Goal: Check status: Check status

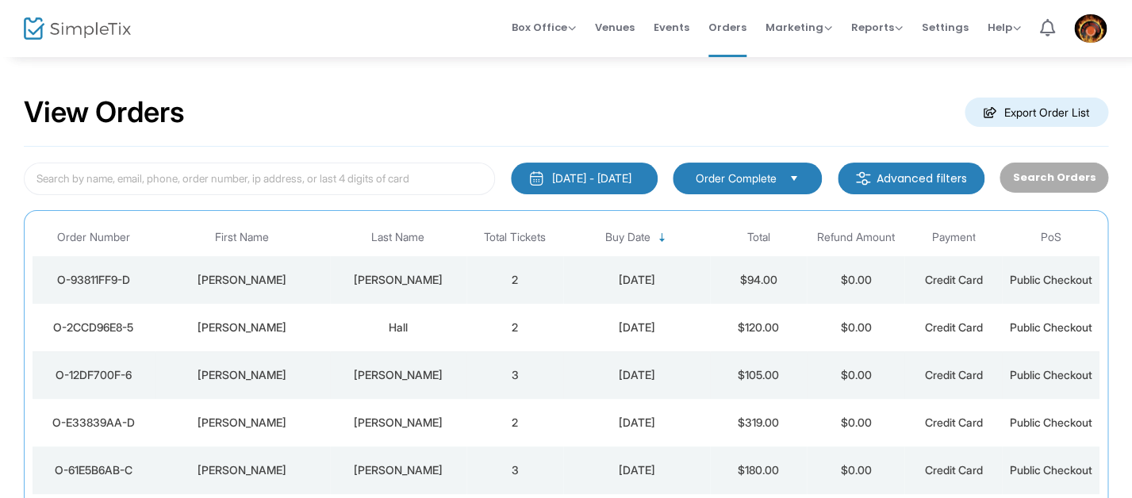
click at [561, 379] on td "3" at bounding box center [516, 376] width 98 height 48
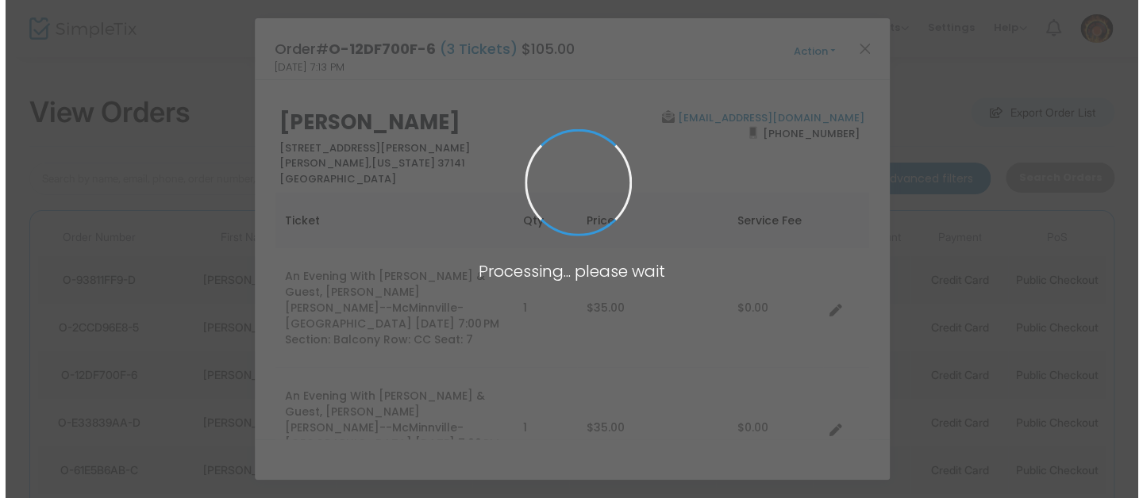
scroll to position [28, 0]
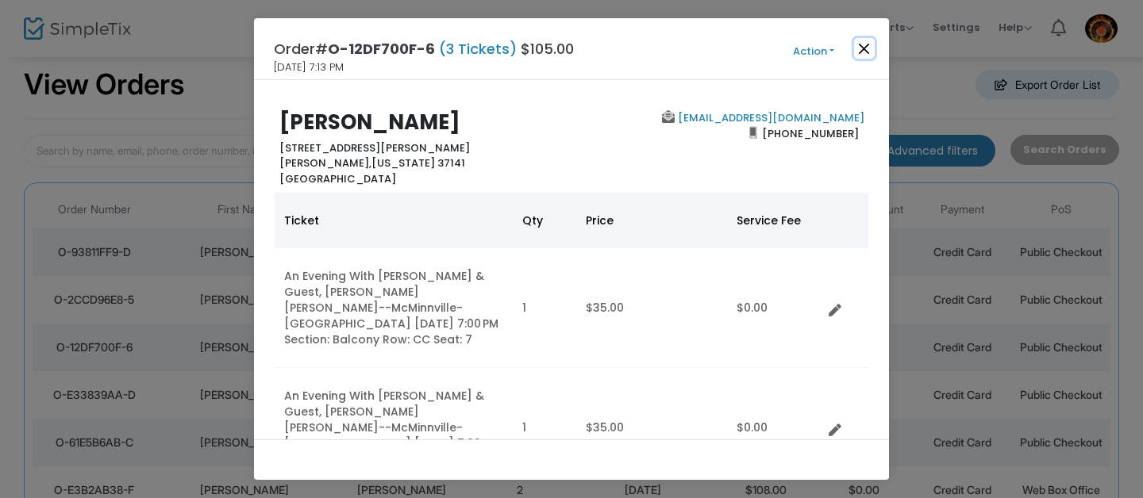
click at [869, 45] on button "Close" at bounding box center [864, 48] width 21 height 21
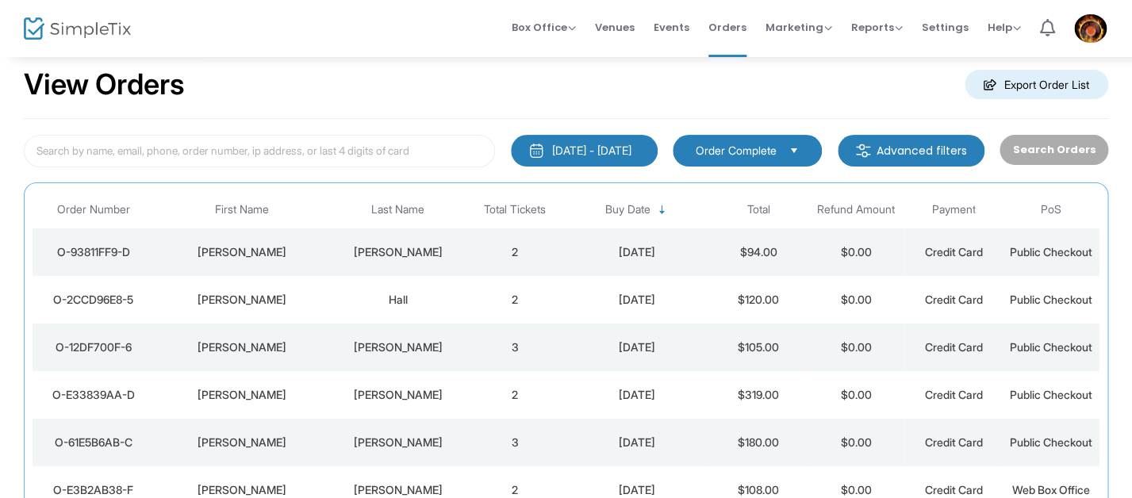
click at [614, 308] on div "[DATE]" at bounding box center [636, 300] width 138 height 16
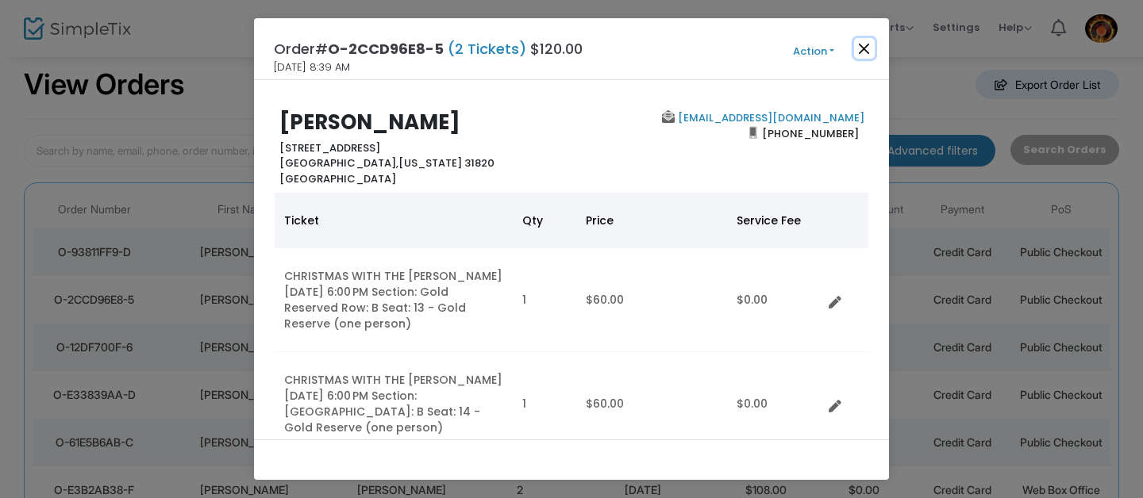
click at [860, 52] on button "Close" at bounding box center [864, 48] width 21 height 21
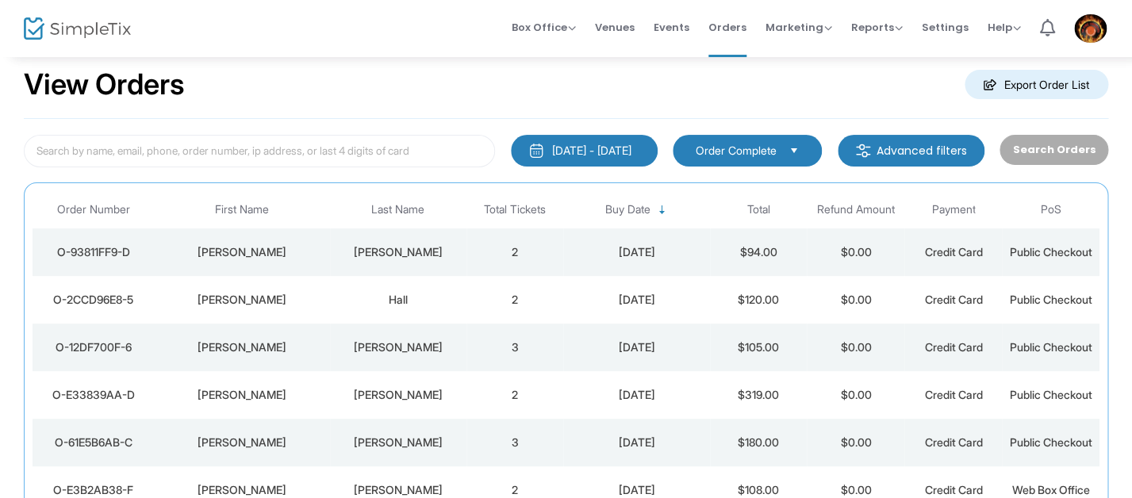
click at [924, 90] on div "View Orders Export Order List" at bounding box center [566, 85] width 1085 height 67
click at [575, 78] on div "View Orders Export Order List 1/1/2000 - 8/22/2025 Last 30 Days Today Yesterday…" at bounding box center [566, 373] width 1132 height 690
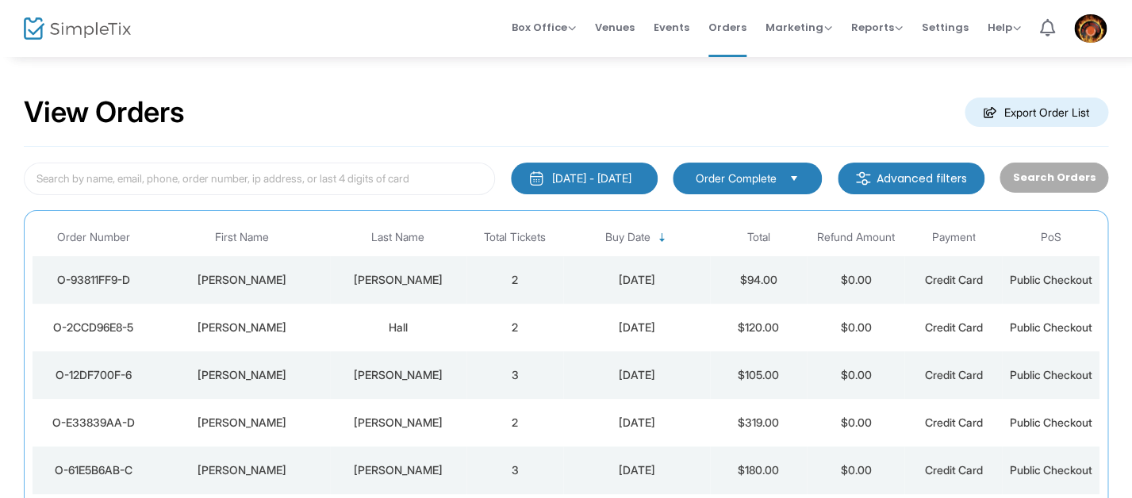
click at [492, 94] on div "View Orders Export Order List" at bounding box center [566, 112] width 1085 height 67
click at [497, 325] on td "2" at bounding box center [516, 328] width 98 height 48
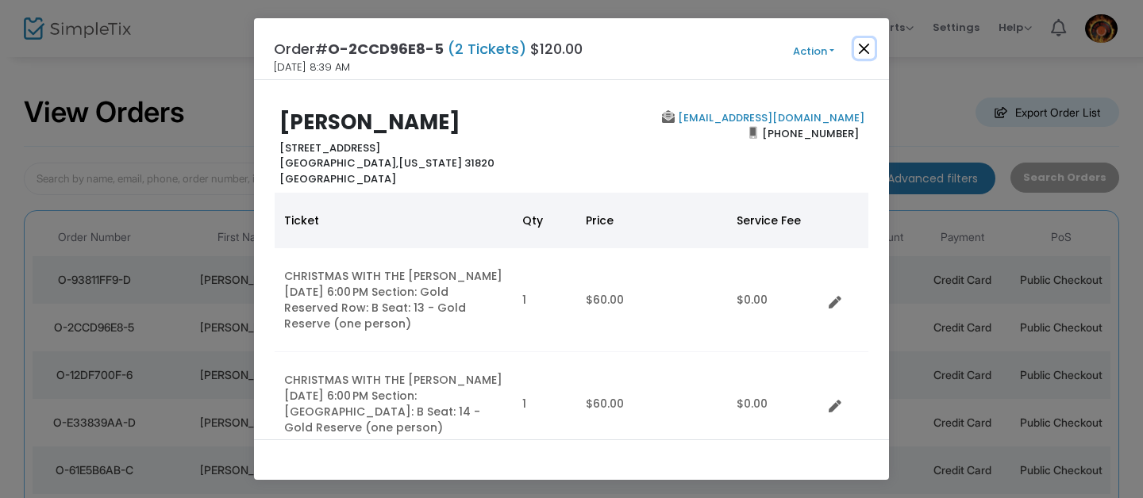
click at [866, 56] on button "Close" at bounding box center [864, 48] width 21 height 21
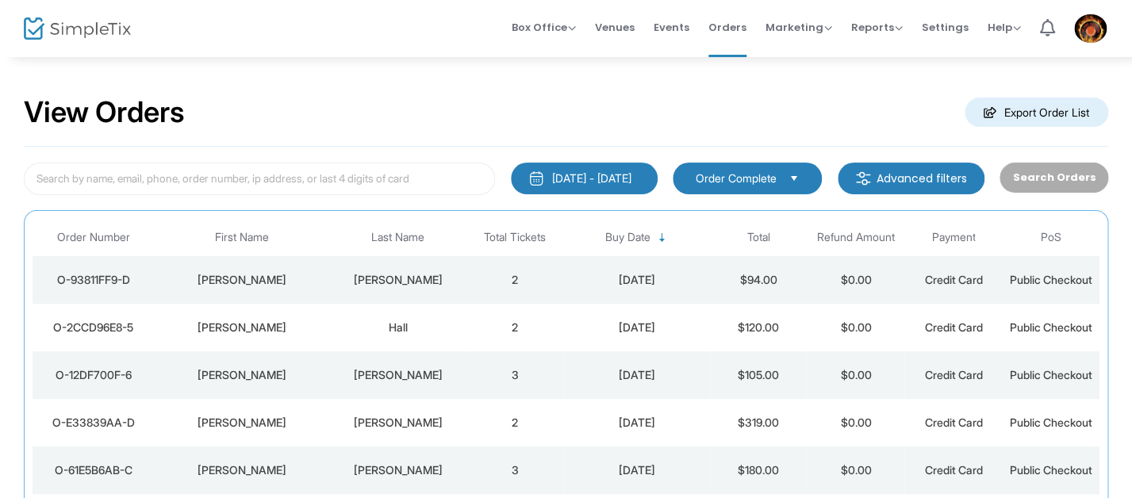
click at [554, 290] on td "2" at bounding box center [516, 280] width 98 height 48
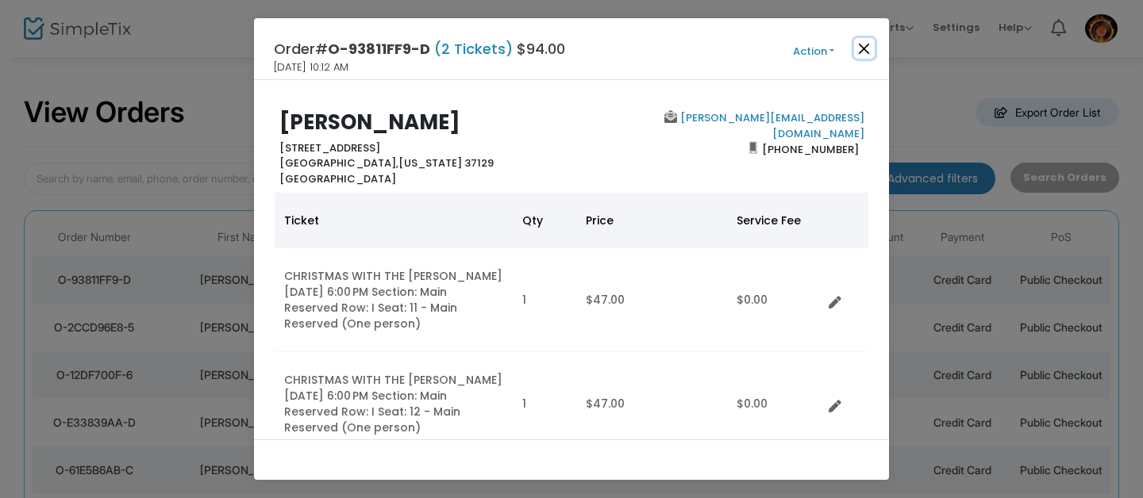
click at [865, 49] on button "Close" at bounding box center [864, 48] width 21 height 21
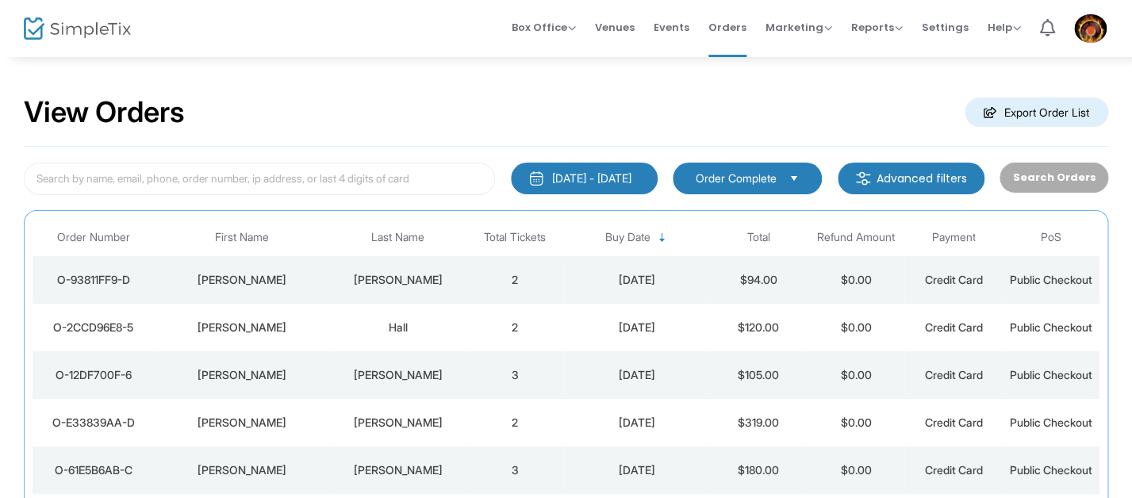
click at [657, 98] on div "View Orders Export Order List" at bounding box center [566, 112] width 1085 height 67
